Goal: Information Seeking & Learning: Learn about a topic

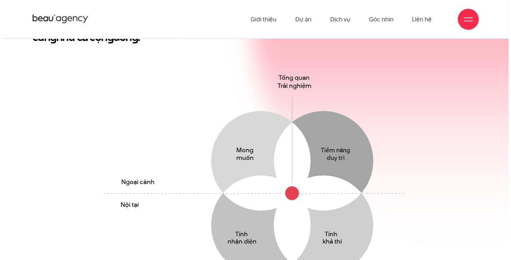
scroll to position [245, 0]
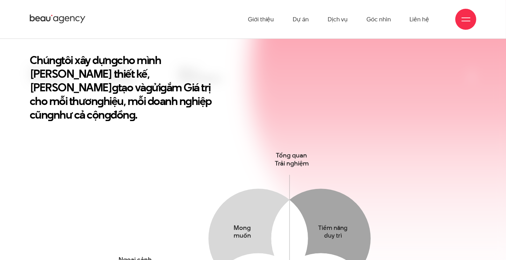
click at [463, 26] on div at bounding box center [465, 19] width 21 height 21
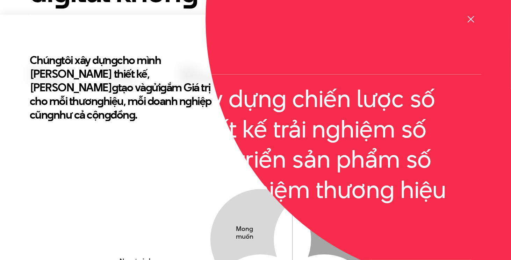
click at [468, 24] on div at bounding box center [470, 19] width 21 height 21
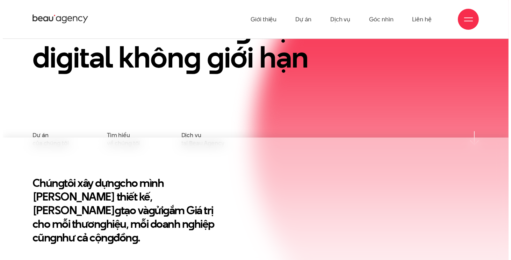
scroll to position [71, 0]
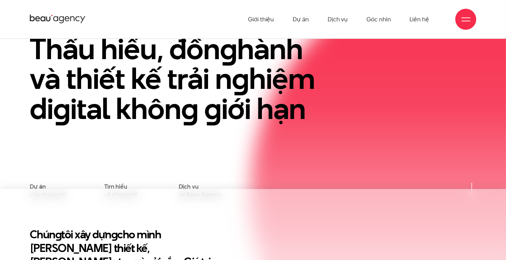
click at [461, 18] on div at bounding box center [465, 19] width 9 height 9
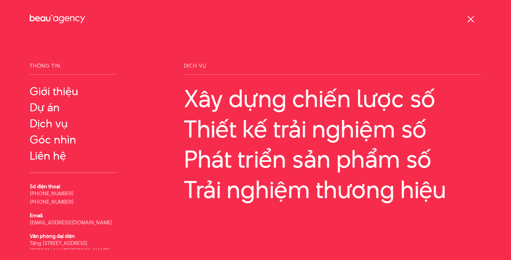
click at [461, 18] on div at bounding box center [470, 19] width 21 height 21
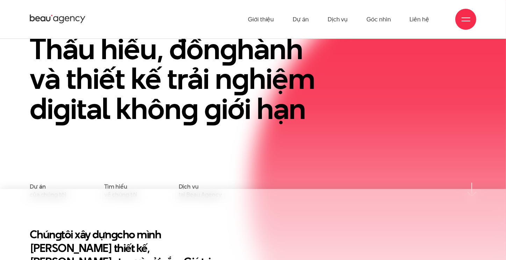
click at [473, 21] on div at bounding box center [465, 19] width 21 height 21
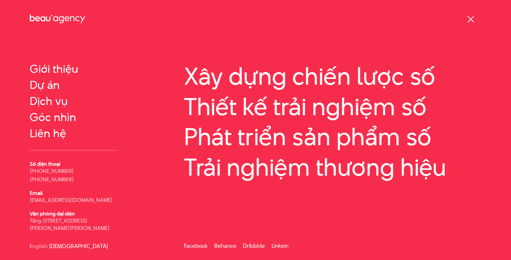
scroll to position [0, 0]
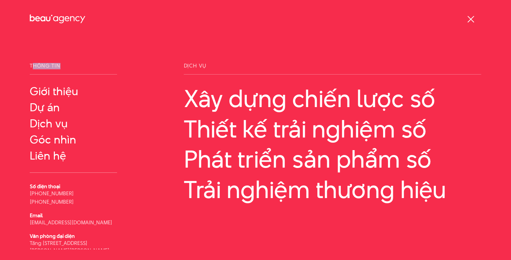
drag, startPoint x: 34, startPoint y: 63, endPoint x: 66, endPoint y: 66, distance: 32.7
click at [66, 66] on span "Thông tin" at bounding box center [73, 69] width 87 height 12
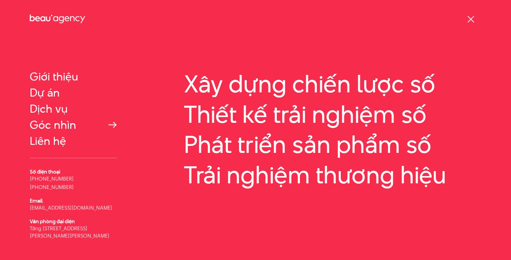
scroll to position [22, 0]
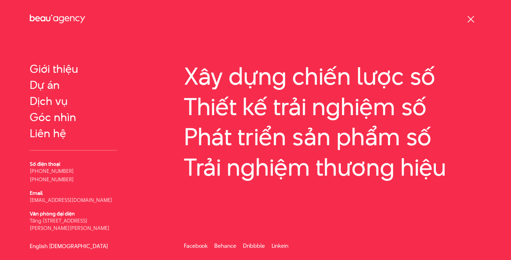
click at [39, 245] on link "English" at bounding box center [39, 245] width 18 height 5
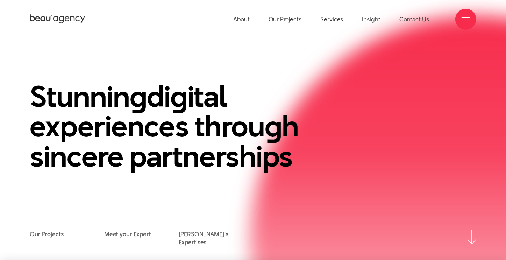
click at [467, 17] on div at bounding box center [465, 19] width 9 height 9
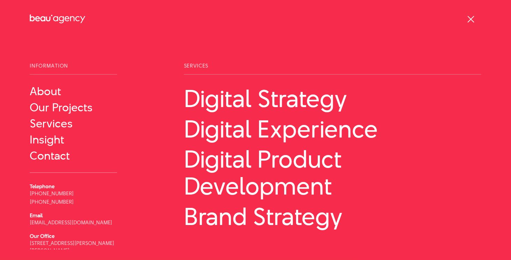
scroll to position [22, 0]
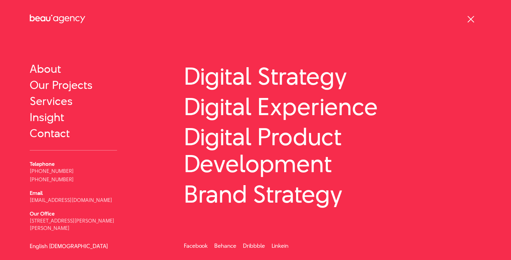
click at [59, 243] on link "[DEMOGRAPHIC_DATA]" at bounding box center [78, 245] width 59 height 5
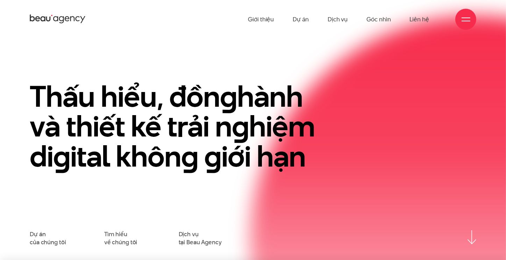
click at [465, 18] on div at bounding box center [465, 19] width 9 height 9
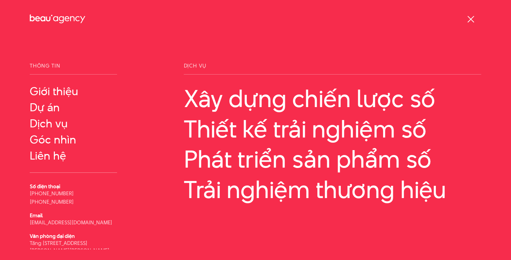
click at [153, 54] on div "Thông tin Giới thiệu Dự án" at bounding box center [255, 130] width 511 height 260
click at [424, 96] on link "Xây dựng chiến lược số" at bounding box center [332, 98] width 297 height 27
click at [139, 57] on div "Thông tin Giới thiệu Dự án" at bounding box center [255, 130] width 511 height 260
click at [130, 33] on div "Giới thiệu Dự án Dịch vụ Góc nhìn Liên hệ" at bounding box center [256, 19] width 452 height 38
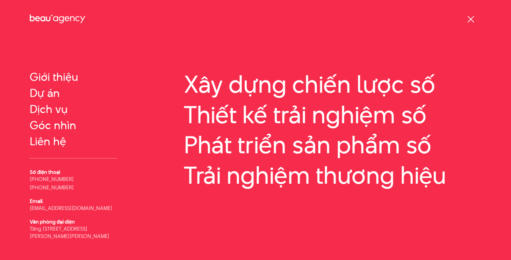
scroll to position [22, 0]
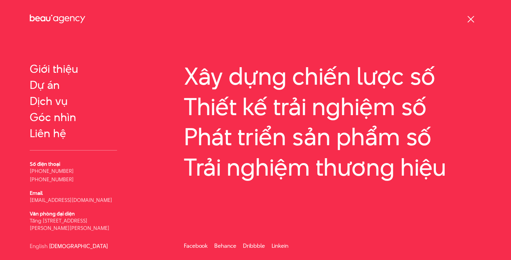
click at [251, 224] on div "Dịch vụ Xây dựng chiến lược số Thiết kế trải nghiệm số Số điện thoại Email" at bounding box center [333, 136] width 308 height 191
click at [194, 44] on div "Thông tin Giới thiệu Dự án" at bounding box center [255, 130] width 511 height 260
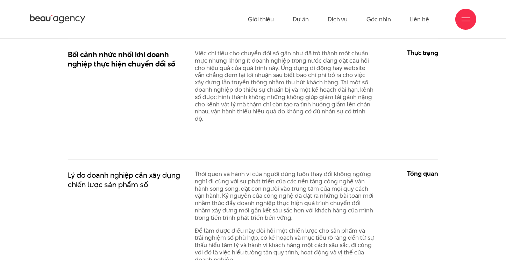
scroll to position [315, 0]
